Goal: Download file/media

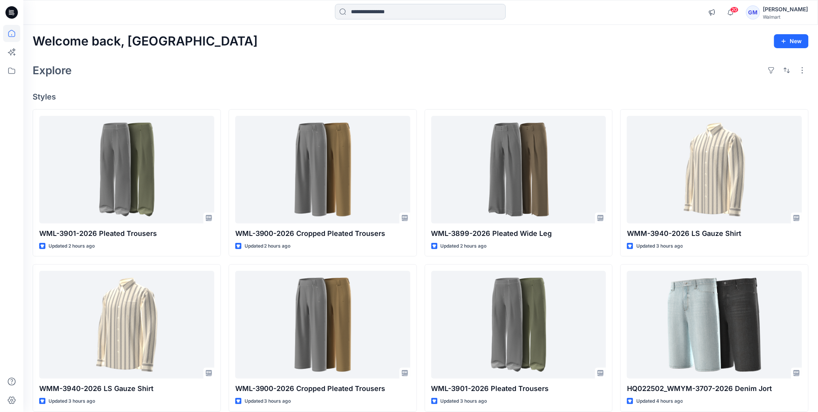
drag, startPoint x: 0, startPoint y: 0, endPoint x: 378, endPoint y: 11, distance: 377.9
click at [378, 11] on input at bounding box center [420, 12] width 171 height 16
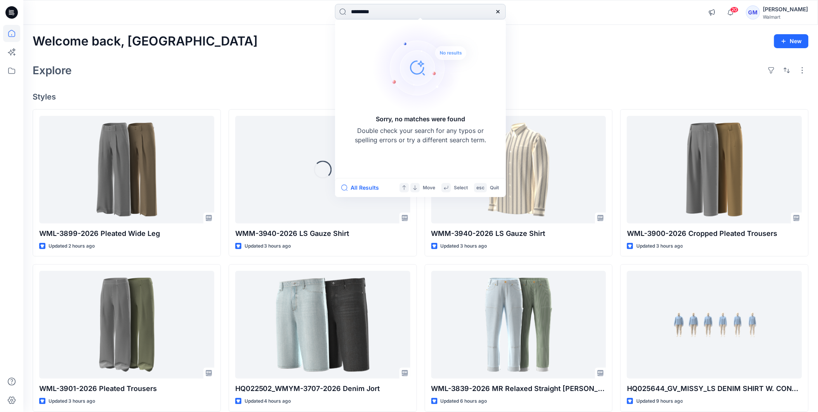
click at [384, 9] on input "*********" at bounding box center [420, 12] width 171 height 16
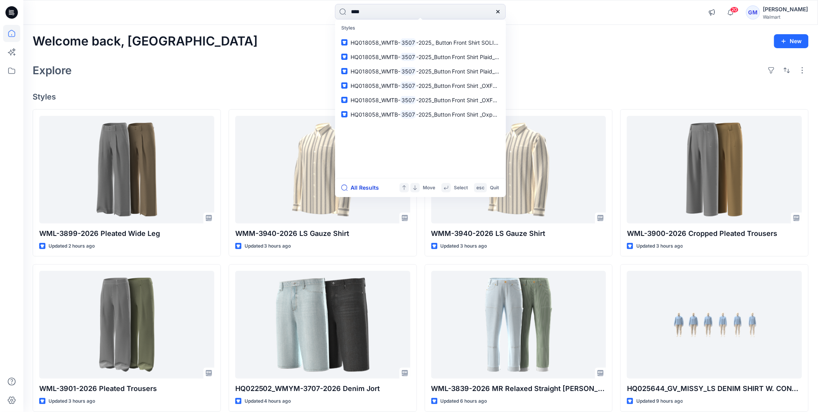
type input "****"
click at [375, 184] on button "All Results" at bounding box center [362, 187] width 43 height 9
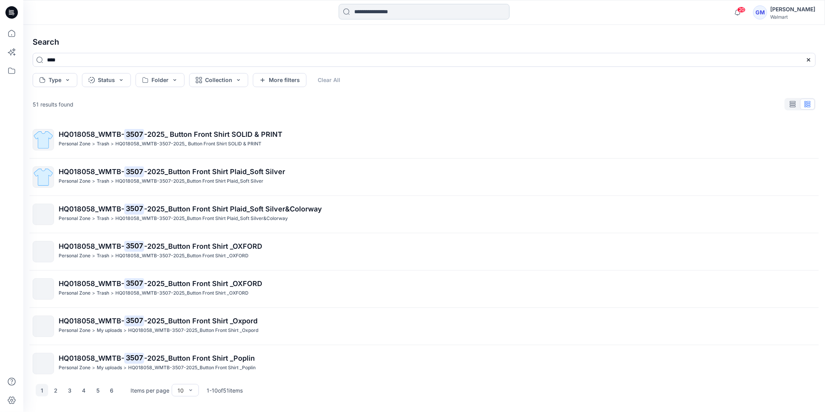
click at [401, 12] on input at bounding box center [424, 12] width 171 height 16
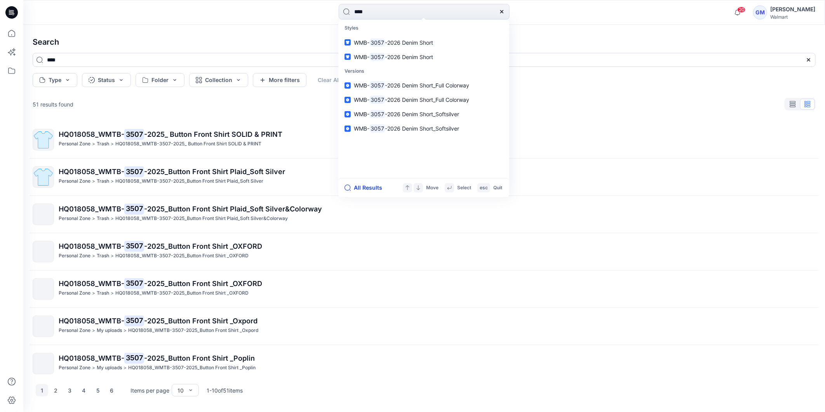
type input "****"
click at [362, 187] on button "All Results" at bounding box center [365, 187] width 43 height 9
type input "****"
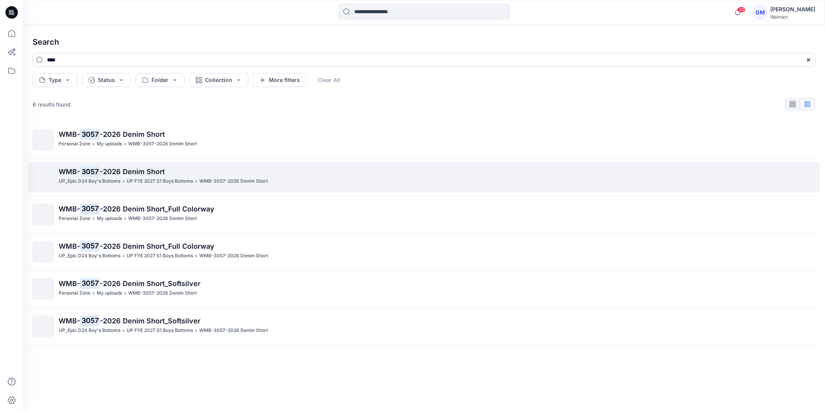
click at [114, 166] on p "WMB- 3057 -2026 Denim Short" at bounding box center [437, 171] width 756 height 11
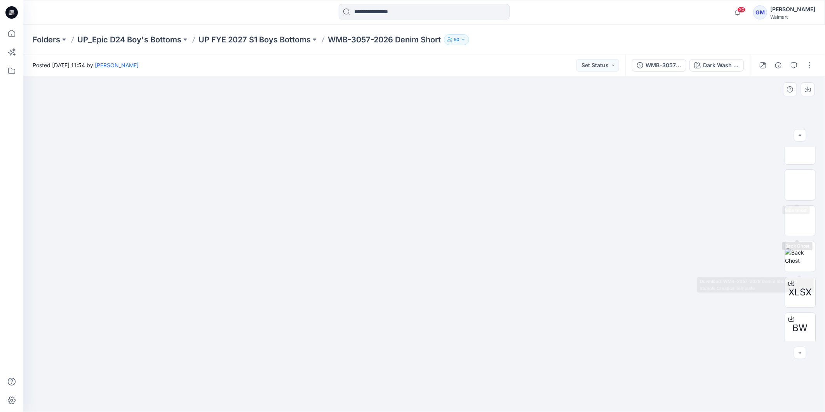
scroll to position [87, 0]
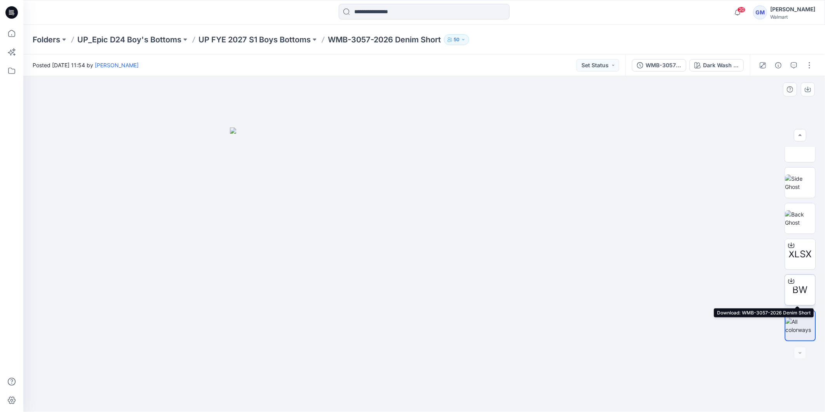
click at [801, 280] on div "BW" at bounding box center [799, 289] width 31 height 31
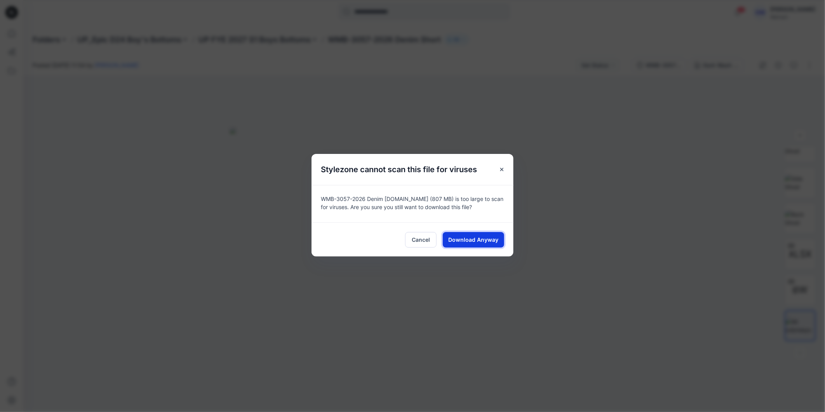
click at [484, 236] on span "Download Anyway" at bounding box center [473, 239] width 50 height 8
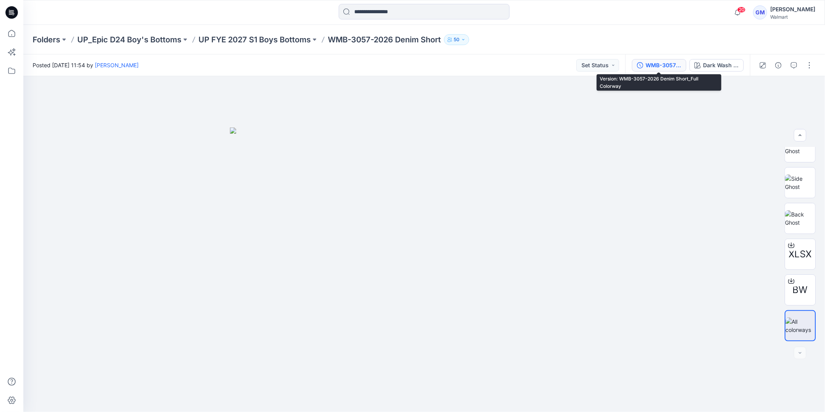
click at [677, 66] on div "WMB-3057-2026 Denim Short_Full Colorway" at bounding box center [663, 65] width 36 height 9
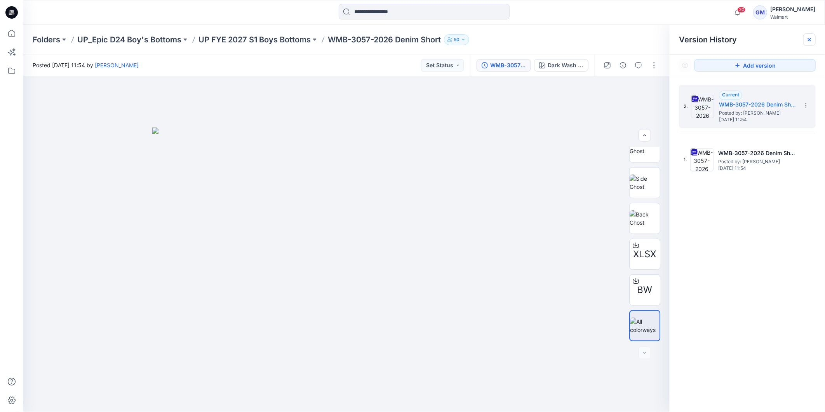
click at [808, 40] on icon at bounding box center [809, 39] width 6 height 6
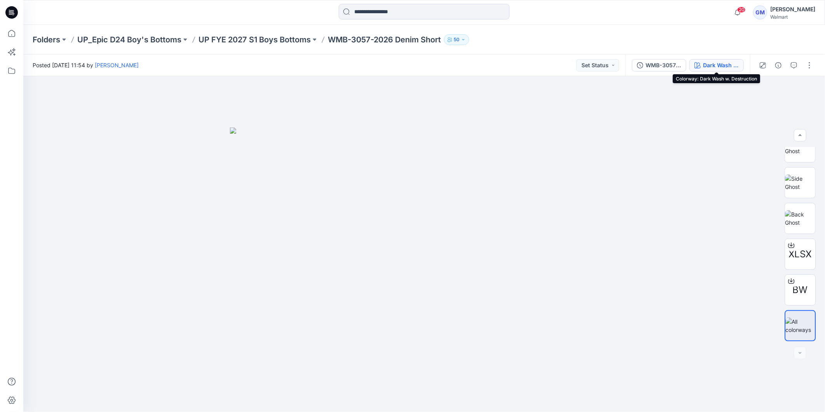
click at [713, 60] on button "Dark Wash w. Destruction" at bounding box center [716, 65] width 54 height 12
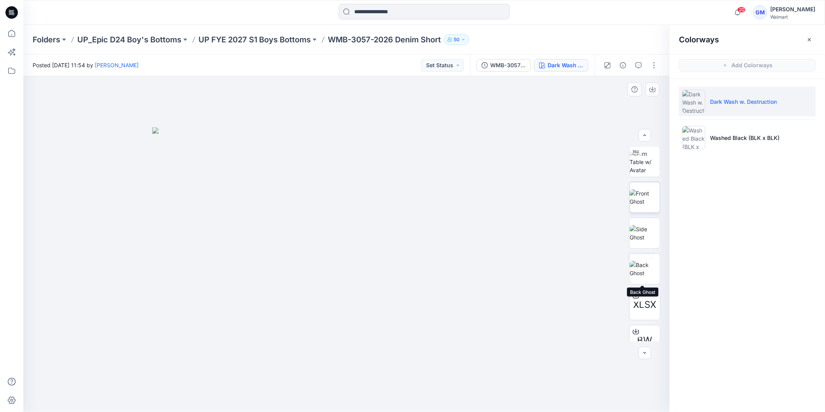
scroll to position [0, 0]
click at [645, 201] on img at bounding box center [644, 198] width 30 height 24
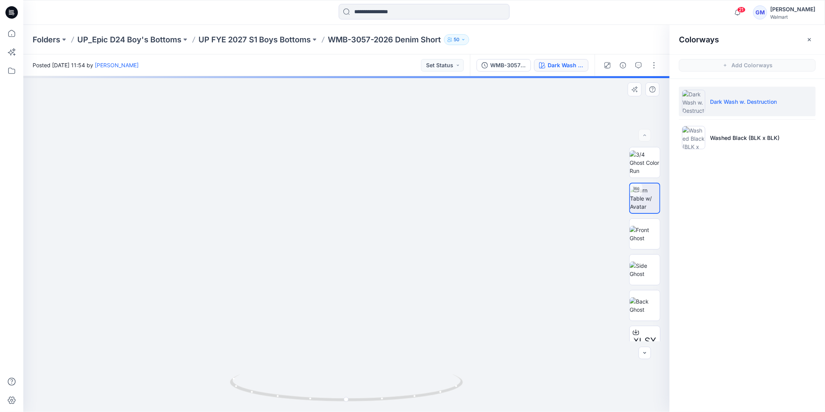
drag, startPoint x: 381, startPoint y: 340, endPoint x: 379, endPoint y: 307, distance: 32.3
click at [379, 307] on img at bounding box center [346, 150] width 643 height 521
drag, startPoint x: 412, startPoint y: 268, endPoint x: 401, endPoint y: 148, distance: 120.1
drag, startPoint x: 424, startPoint y: 395, endPoint x: 443, endPoint y: 323, distance: 75.3
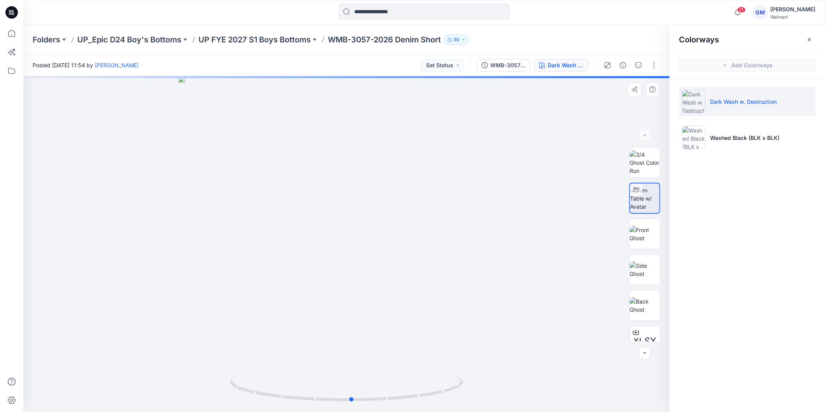
click at [443, 323] on div at bounding box center [346, 243] width 646 height 335
drag, startPoint x: 417, startPoint y: 122, endPoint x: 405, endPoint y: 277, distance: 155.3
drag, startPoint x: 397, startPoint y: 401, endPoint x: 446, endPoint y: 323, distance: 92.4
click at [446, 323] on div at bounding box center [346, 243] width 646 height 335
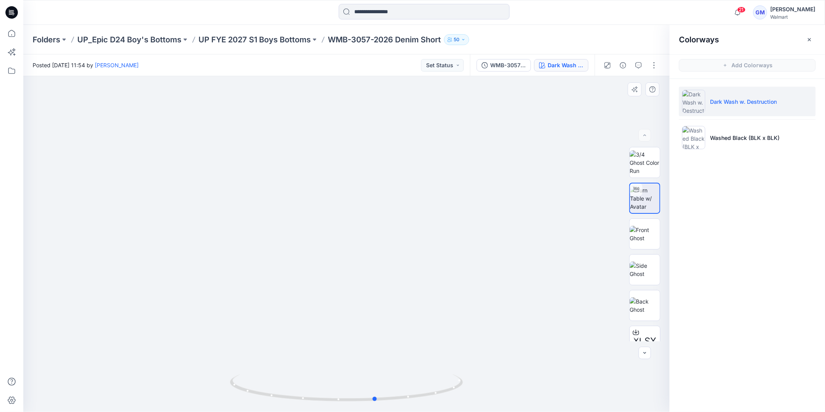
drag, startPoint x: 426, startPoint y: 395, endPoint x: 437, endPoint y: 356, distance: 40.7
click at [437, 356] on div at bounding box center [346, 243] width 646 height 335
drag, startPoint x: 349, startPoint y: 402, endPoint x: 315, endPoint y: 375, distance: 43.1
click at [315, 375] on icon at bounding box center [347, 388] width 235 height 29
